Goal: Information Seeking & Learning: Find specific fact

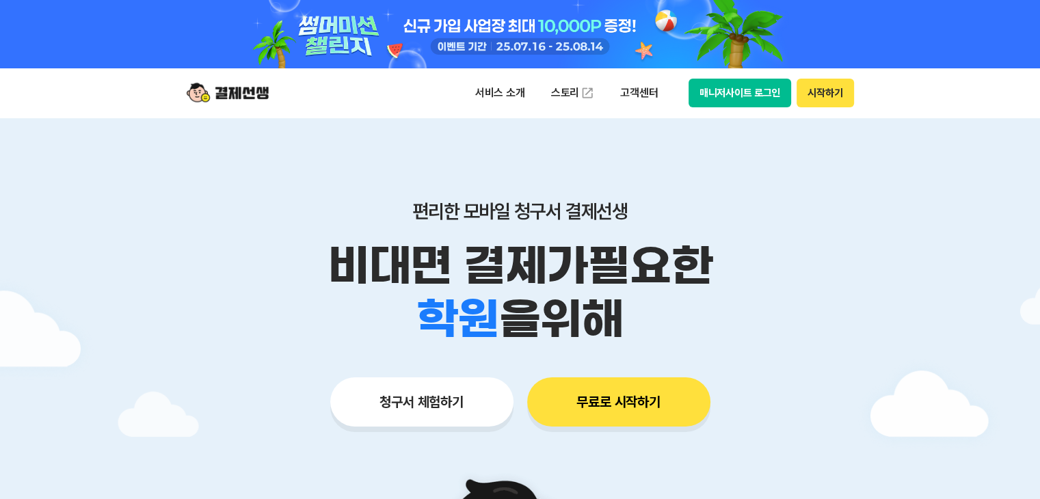
click at [711, 90] on button "매니저사이트 로그인" at bounding box center [740, 93] width 103 height 29
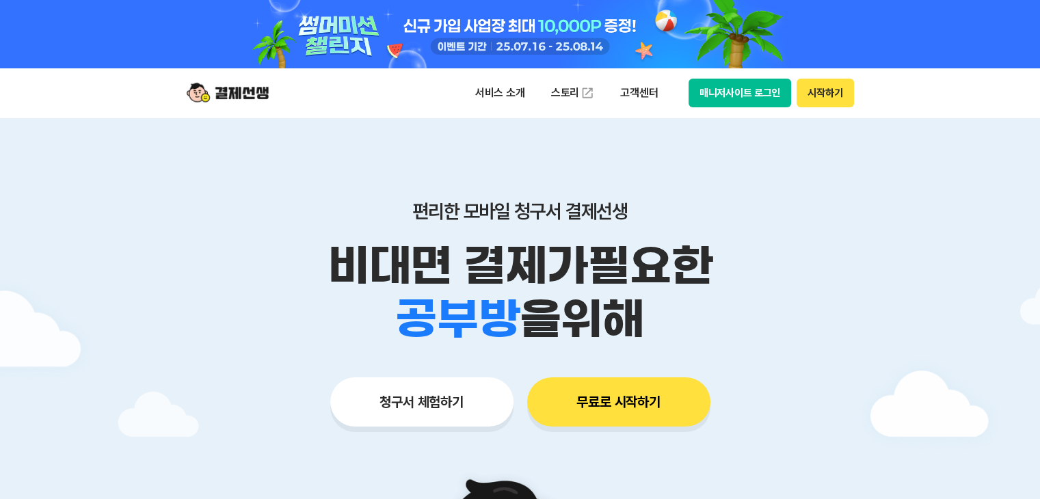
click at [724, 95] on button "매니저사이트 로그인" at bounding box center [740, 93] width 103 height 29
click at [639, 93] on p "고객센터" at bounding box center [639, 93] width 57 height 25
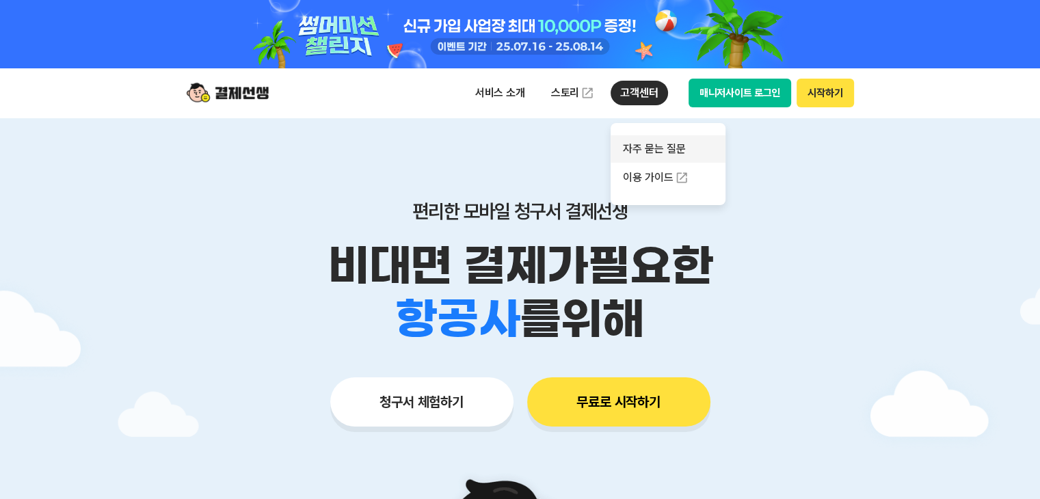
click at [654, 146] on link "자주 묻는 질문" at bounding box center [668, 148] width 115 height 27
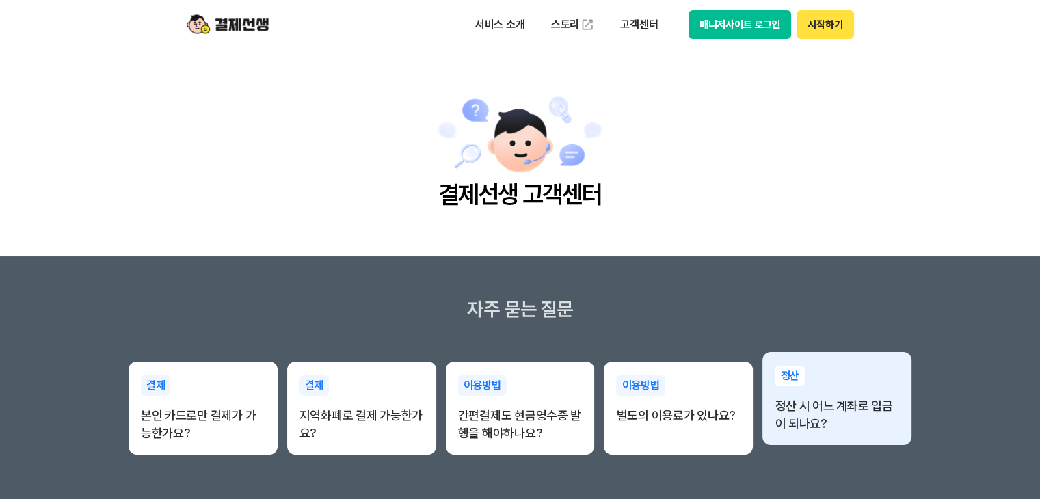
click at [813, 408] on p "정산 시 어느 계좌로 입금이 되나요?" at bounding box center [837, 415] width 124 height 36
click at [788, 369] on p "정산" at bounding box center [790, 376] width 30 height 21
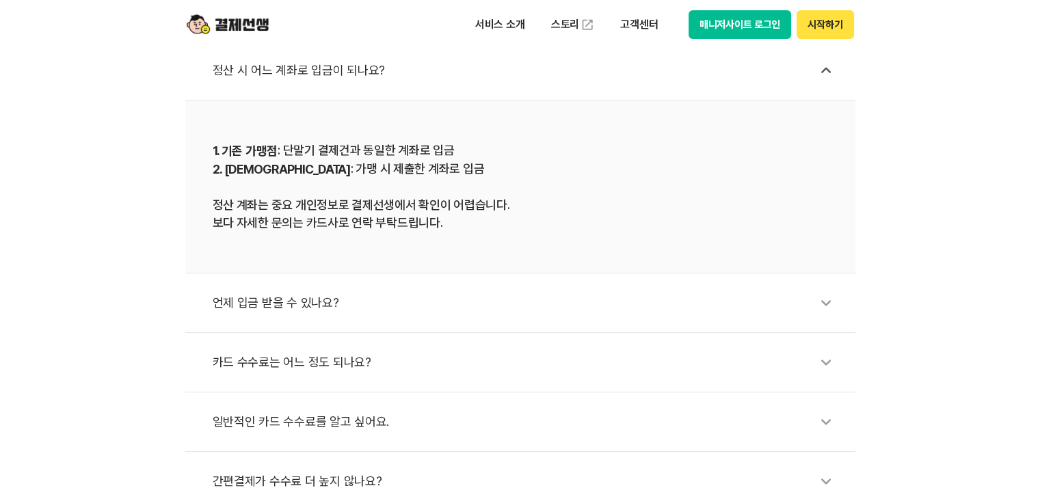
scroll to position [410, 0]
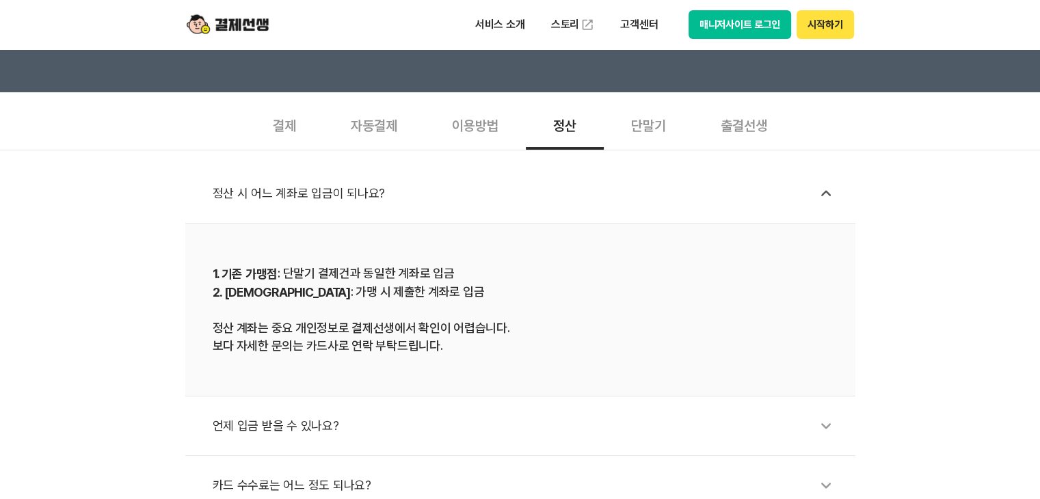
click at [285, 124] on div "결제" at bounding box center [285, 124] width 78 height 51
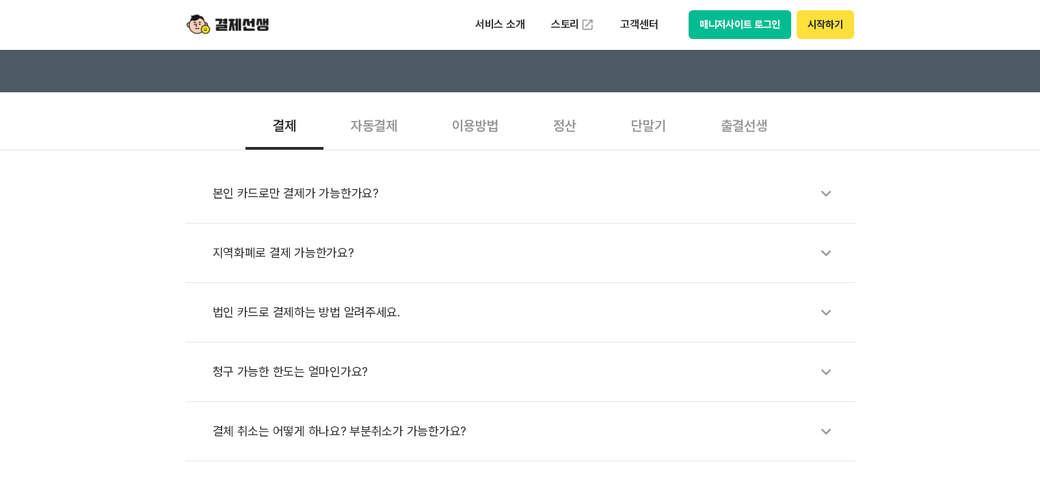
scroll to position [479, 0]
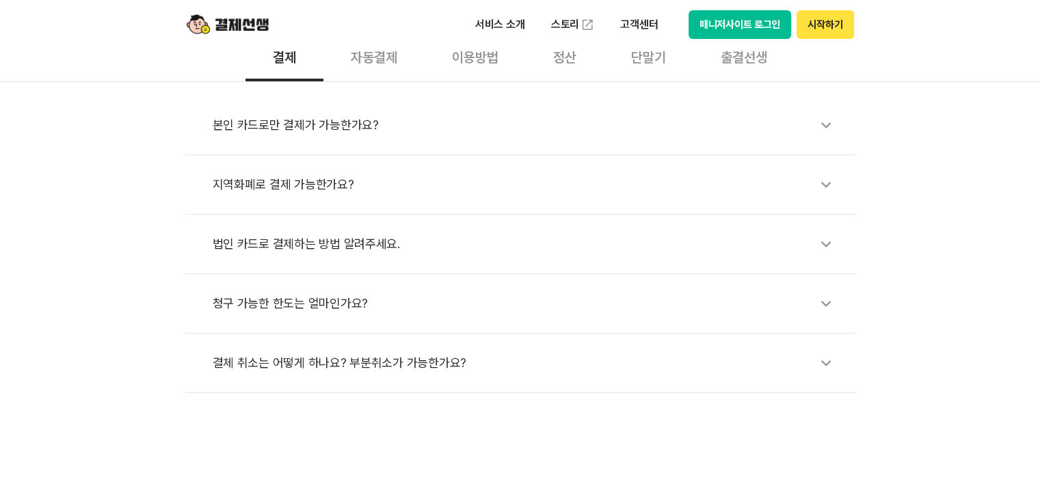
click at [363, 362] on div "결체 취소는 어떻게 하나요? 부분취소가 가능한가요?" at bounding box center [527, 362] width 629 height 31
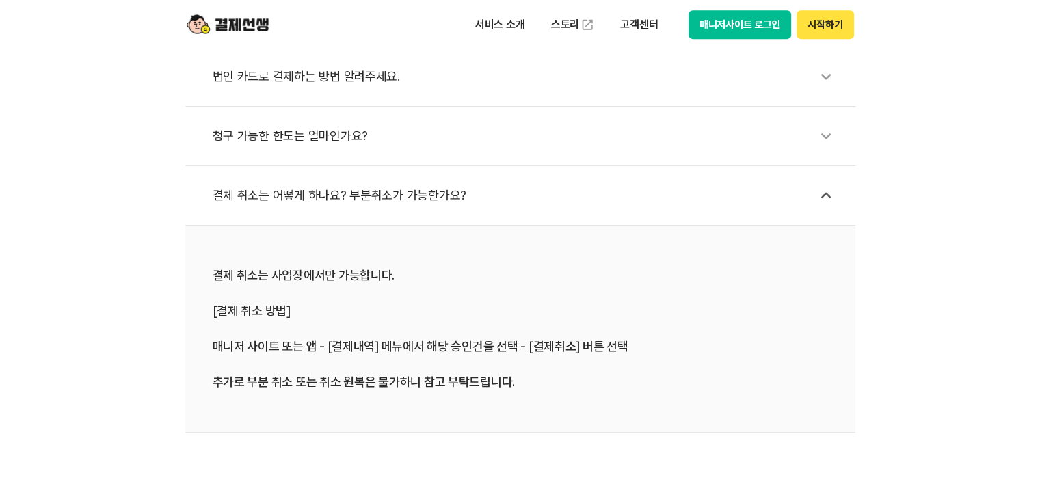
scroll to position [616, 0]
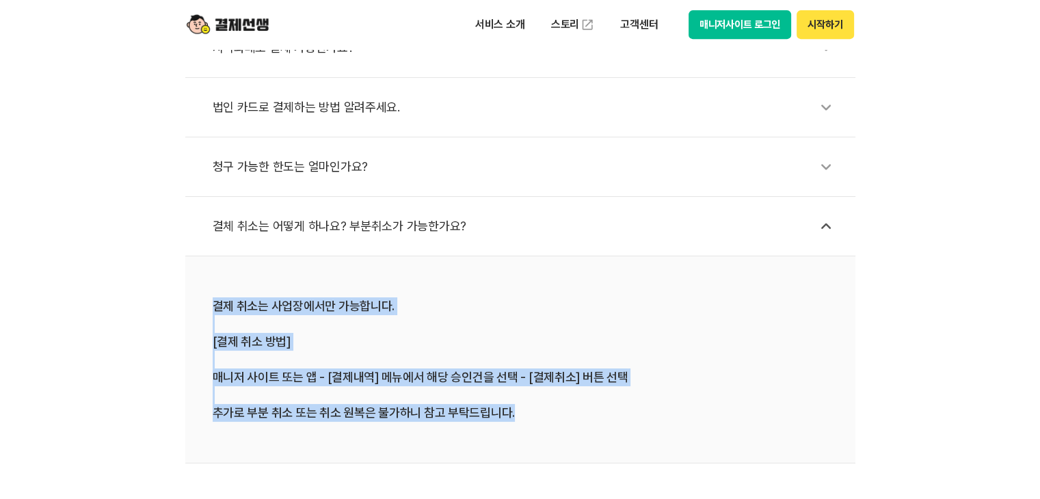
drag, startPoint x: 213, startPoint y: 301, endPoint x: 547, endPoint y: 434, distance: 359.2
click at [547, 434] on li "결제 취소는 사업장에서만 가능합니다. [결제 취소 방법] 매니저 사이트 또는 앱 - [결제내역] 메뉴에서 해당 승인건을 선택 - [결제취소] …" at bounding box center [520, 359] width 670 height 207
click at [548, 421] on li "결제 취소는 사업장에서만 가능합니다. [결제 취소 방법] 매니저 사이트 또는 앱 - [결제내역] 메뉴에서 해당 승인건을 선택 - [결제취소] …" at bounding box center [520, 359] width 670 height 207
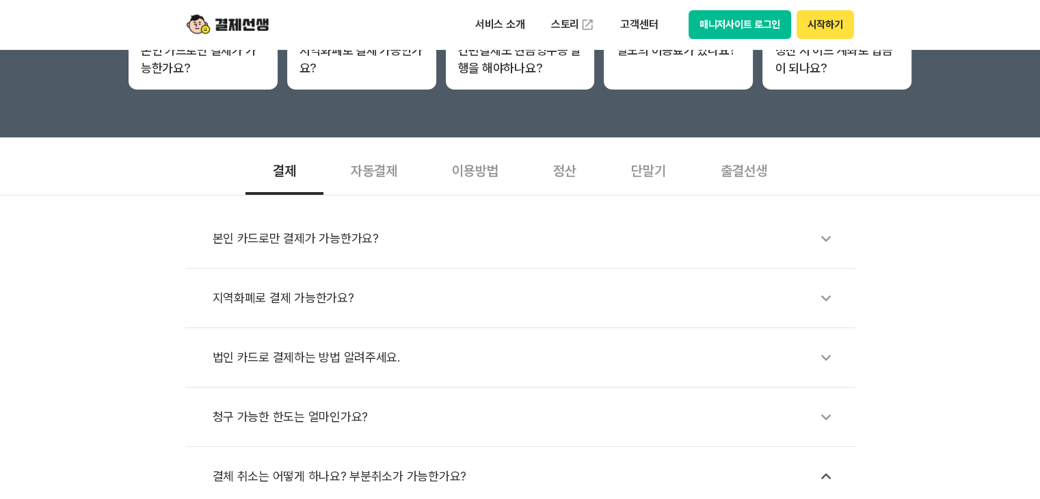
scroll to position [342, 0]
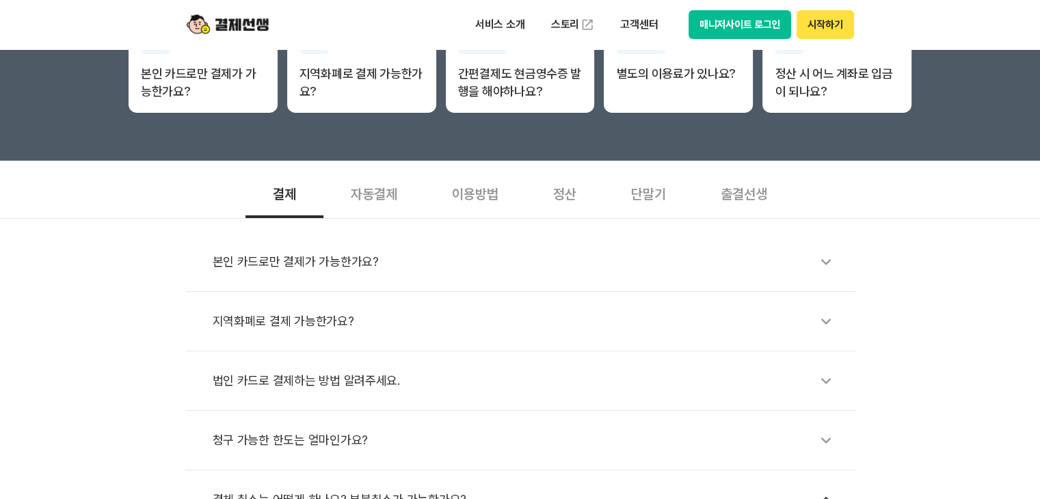
click at [356, 193] on div "자동결제" at bounding box center [374, 193] width 101 height 51
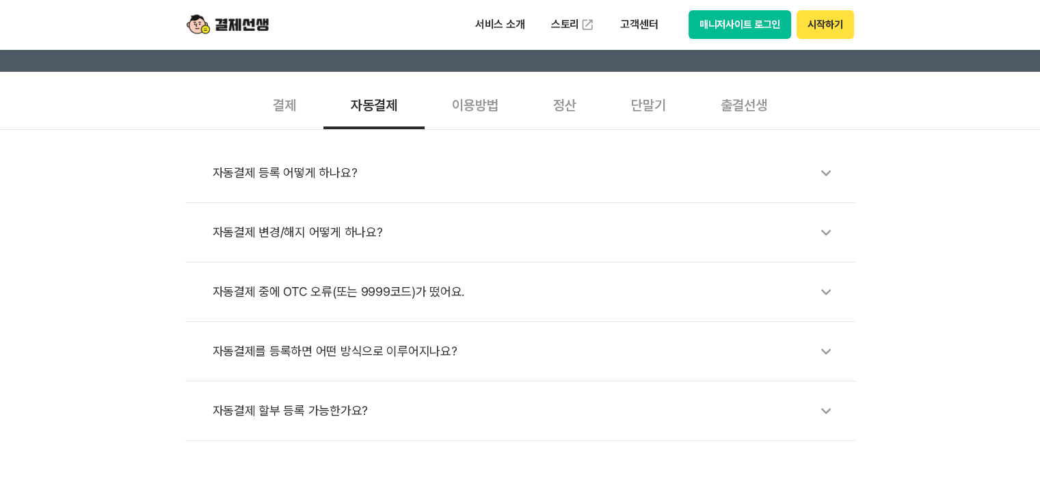
scroll to position [410, 0]
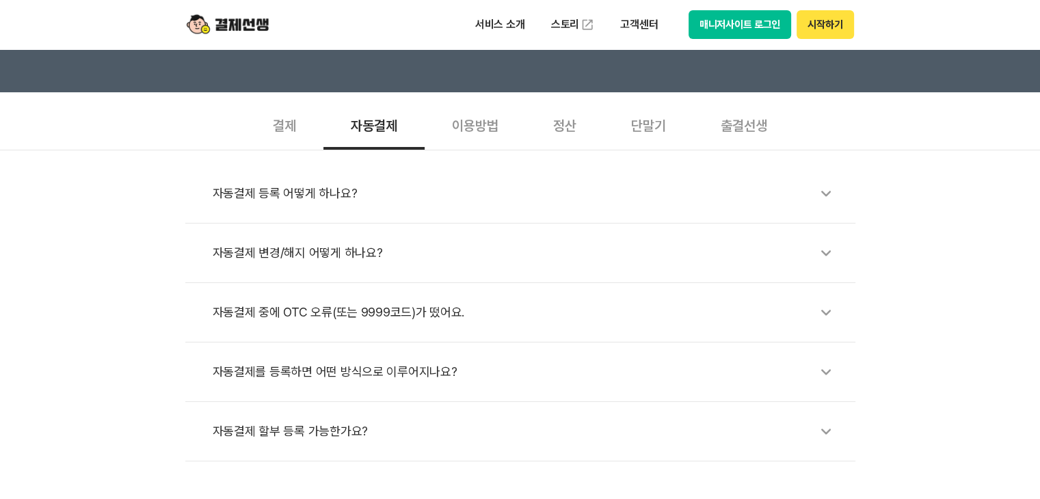
click at [465, 132] on div "이용방법" at bounding box center [475, 124] width 101 height 51
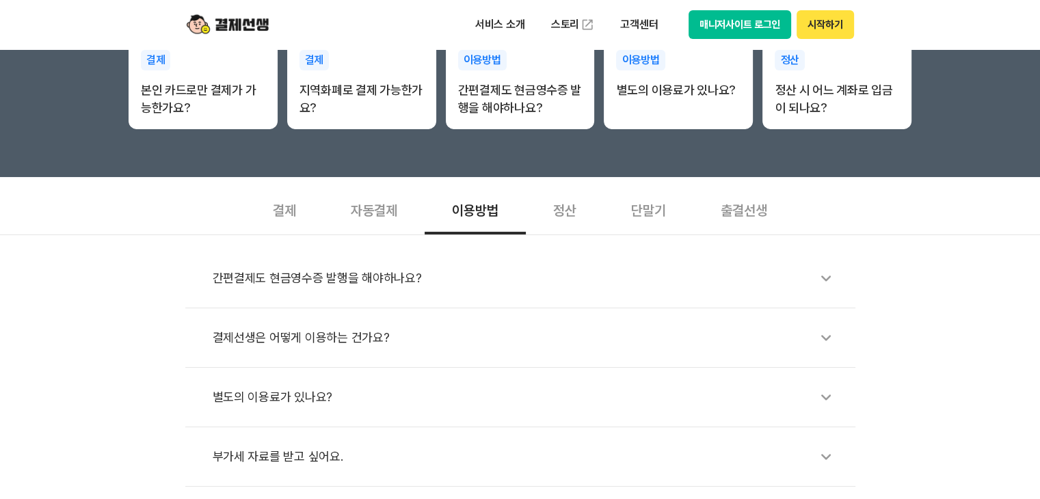
scroll to position [274, 0]
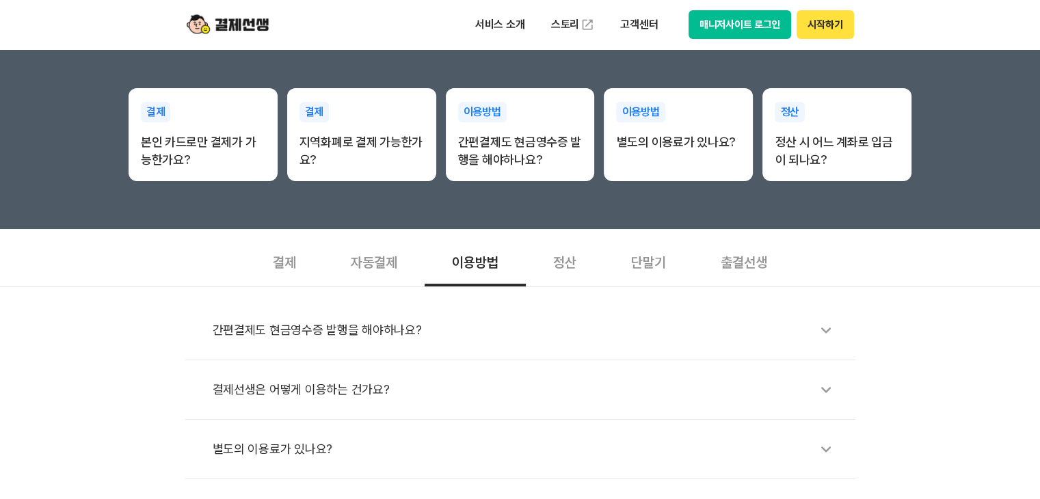
click at [272, 277] on div "결제" at bounding box center [285, 261] width 78 height 51
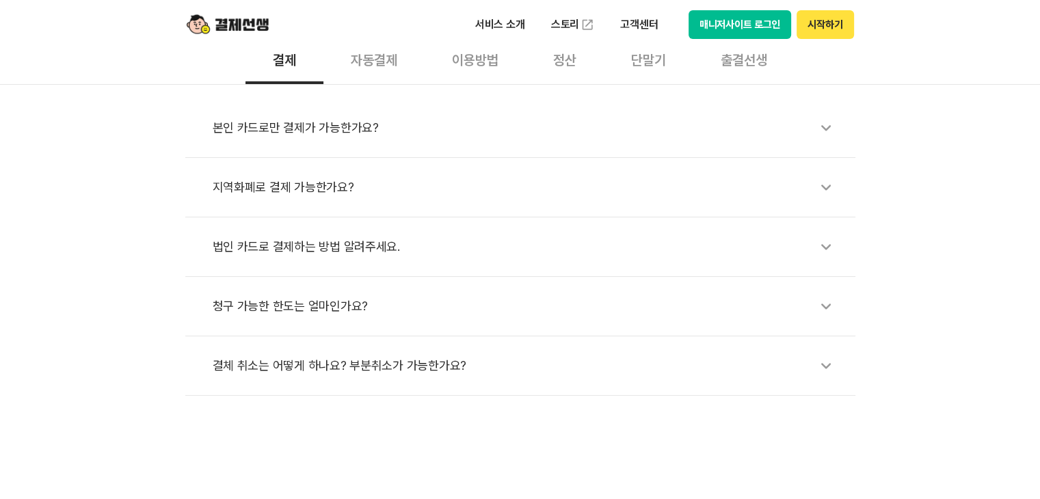
scroll to position [479, 0]
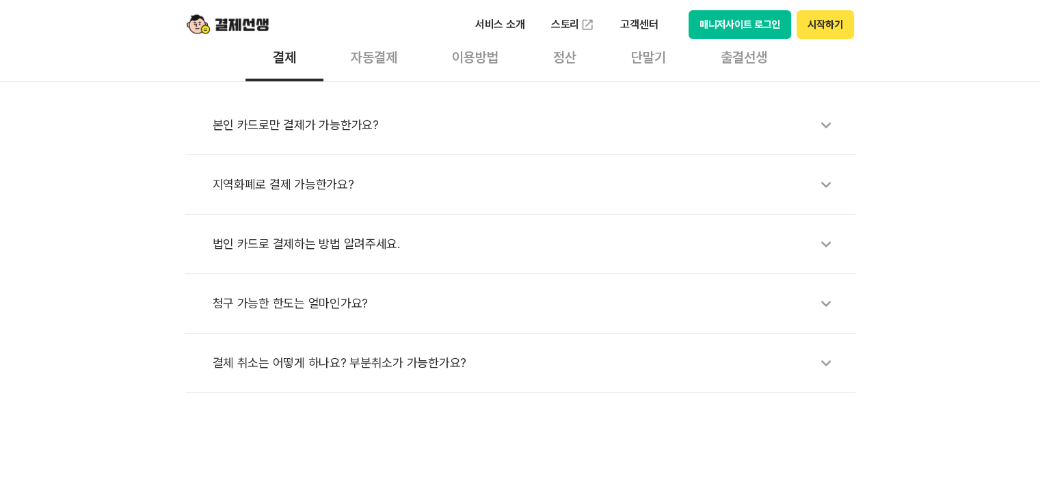
click at [336, 359] on div "결체 취소는 어떻게 하나요? 부분취소가 가능한가요?" at bounding box center [527, 362] width 629 height 31
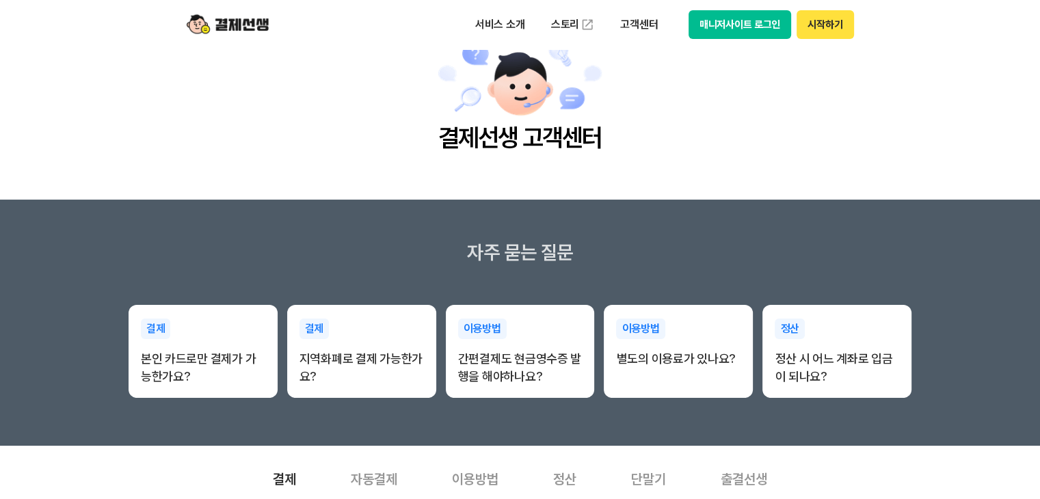
scroll to position [0, 0]
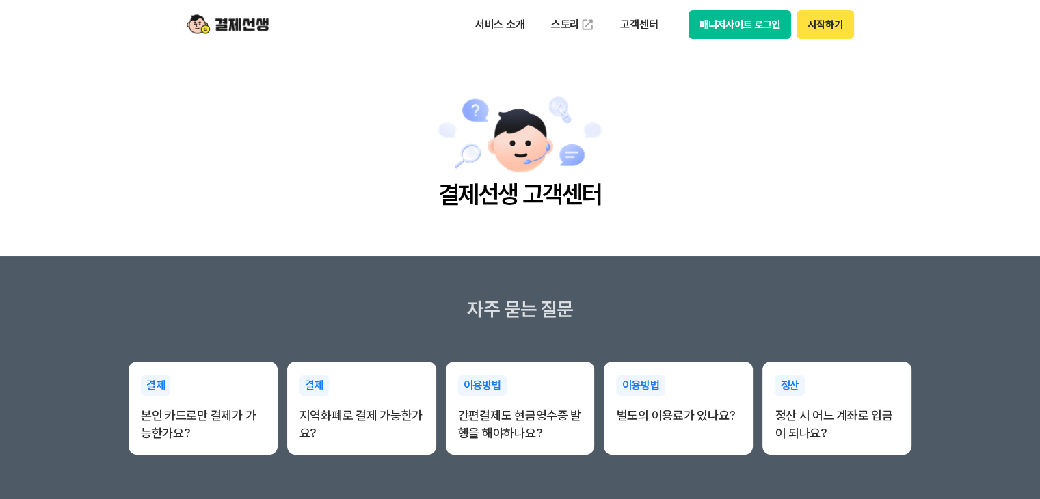
click at [260, 20] on img at bounding box center [228, 25] width 82 height 26
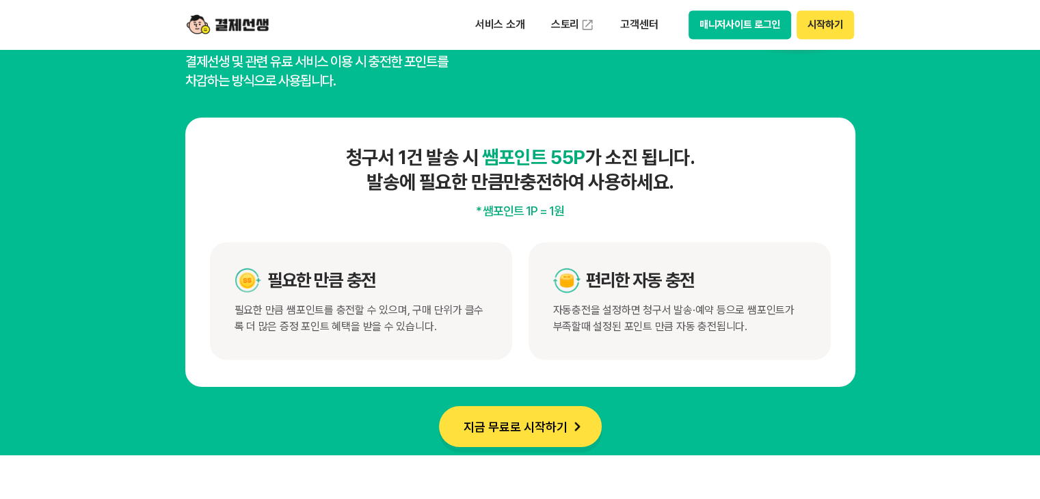
scroll to position [7318, 0]
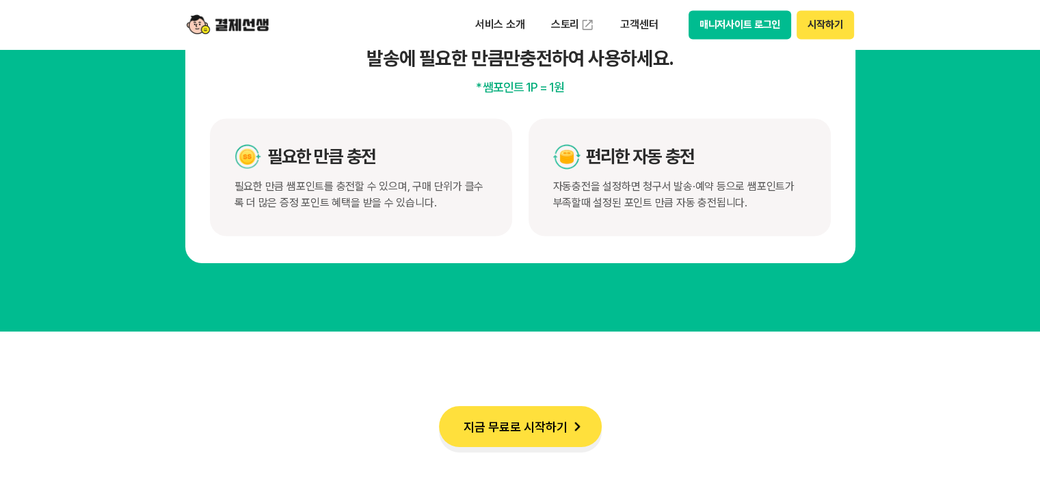
click at [673, 24] on div "서비스 소개 스토리 고객센터 매니저사이트 로그인 시작하기" at bounding box center [660, 24] width 388 height 29
click at [733, 17] on button "매니저사이트 로그인" at bounding box center [740, 24] width 103 height 29
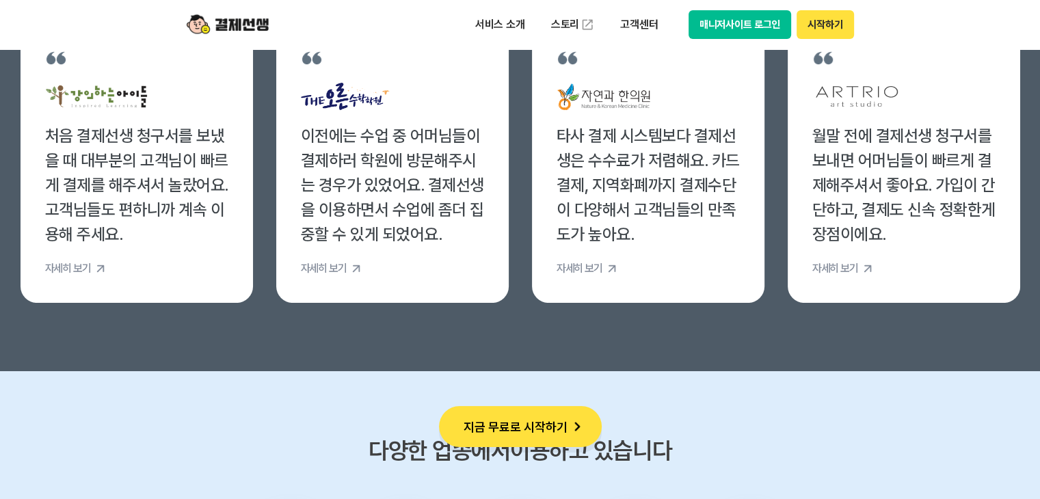
scroll to position [4924, 0]
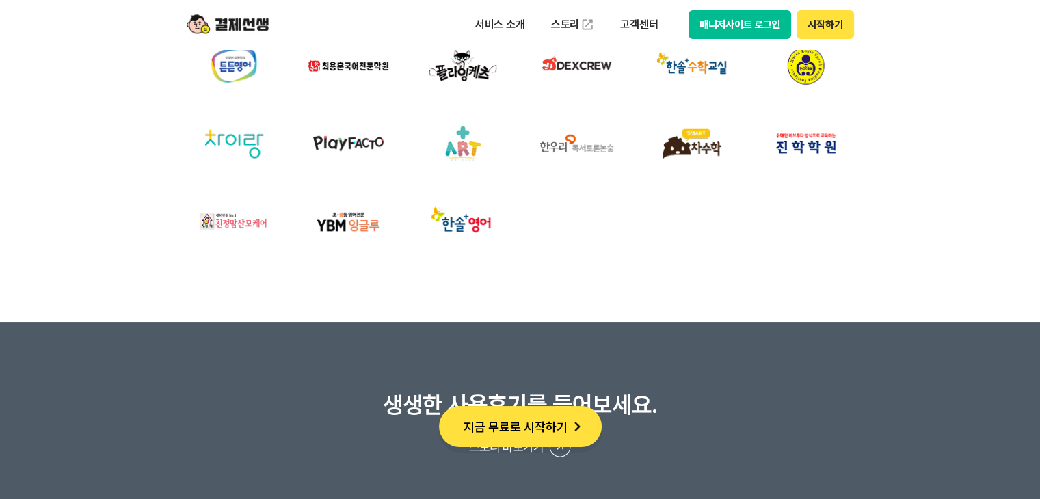
click at [254, 23] on img at bounding box center [228, 25] width 82 height 26
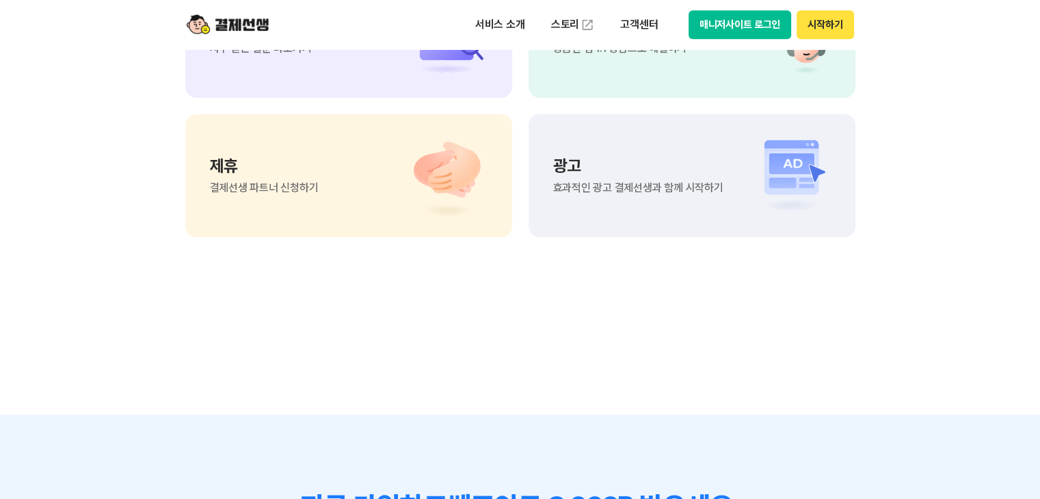
scroll to position [11901, 0]
